Goal: Find specific page/section: Find specific page/section

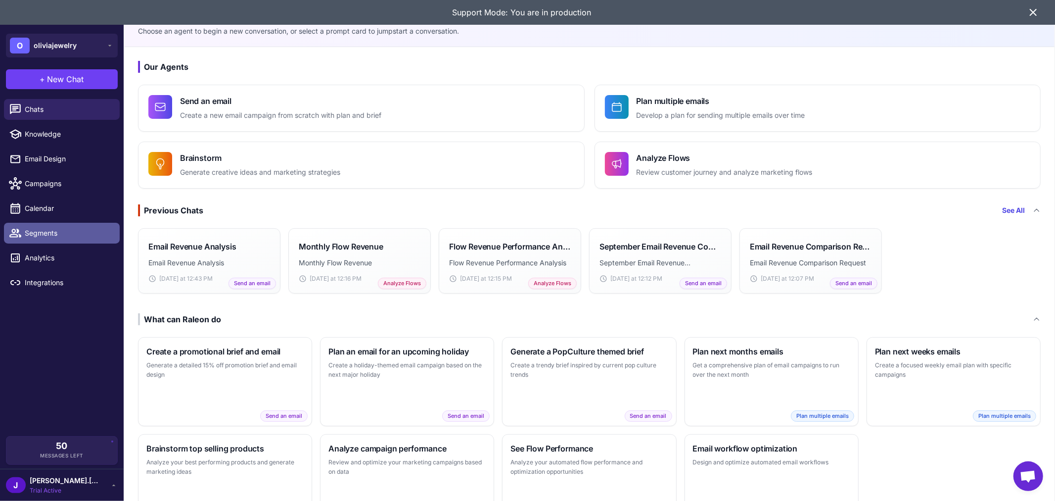
click at [46, 233] on span "Segments" at bounding box center [68, 233] width 87 height 11
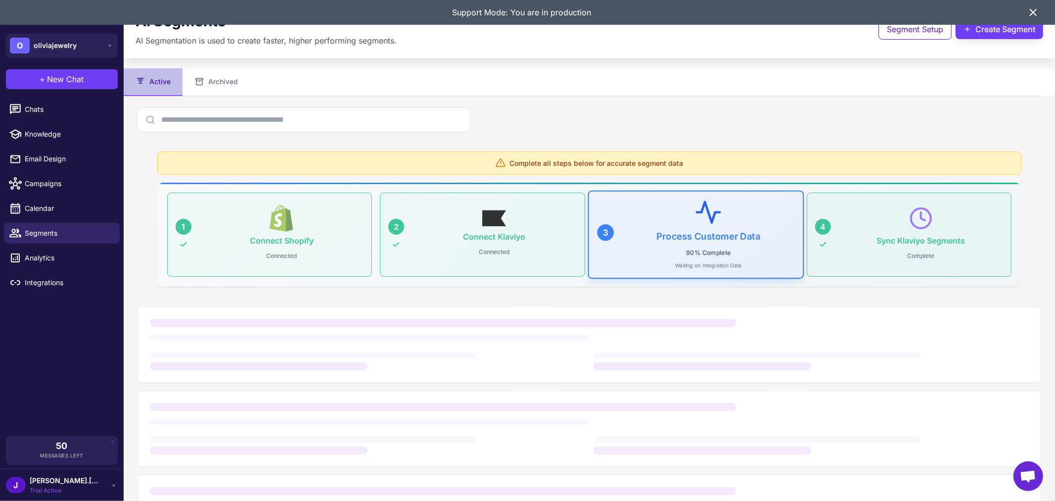
drag, startPoint x: 384, startPoint y: 156, endPoint x: 448, endPoint y: 404, distance: 255.8
click at [448, 404] on div at bounding box center [443, 407] width 586 height 8
